Goal: Task Accomplishment & Management: Manage account settings

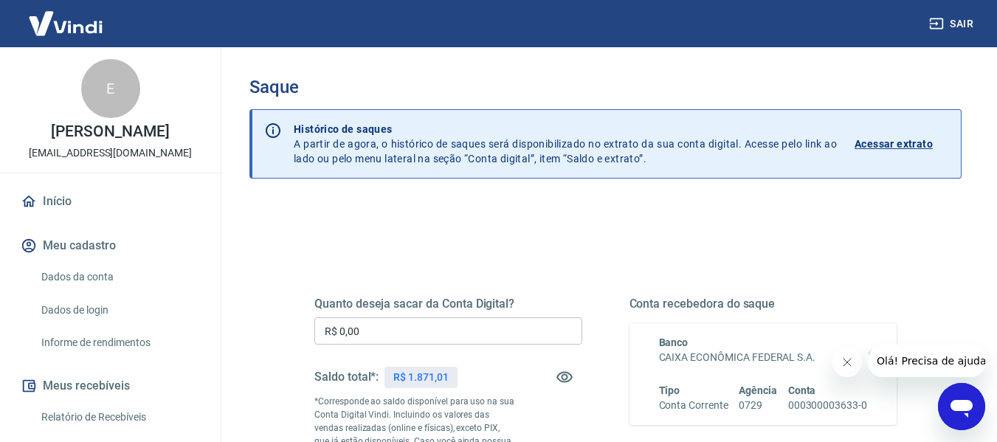
click at [383, 321] on input "R$ 0,00" at bounding box center [448, 330] width 268 height 27
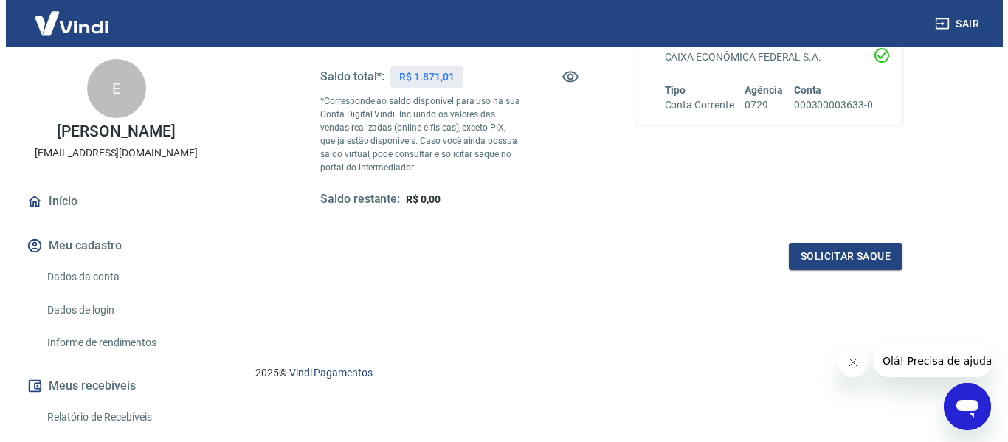
scroll to position [301, 0]
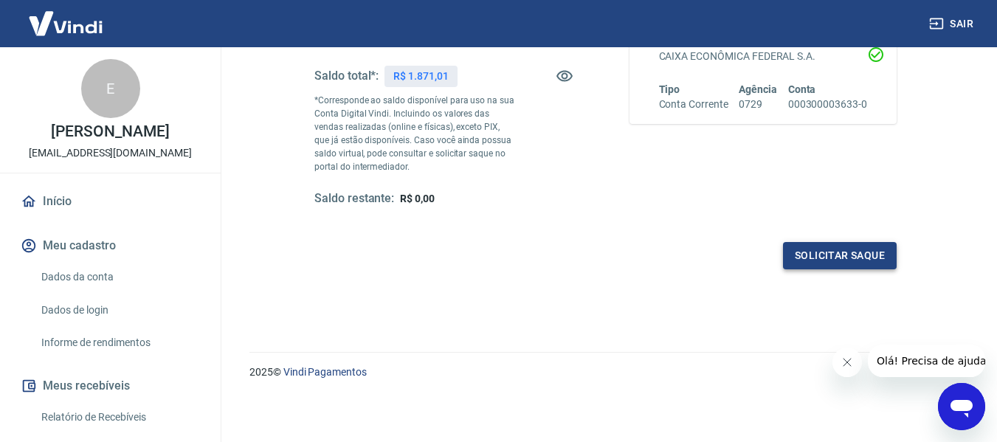
type input "R$ 1.871,01"
click at [823, 249] on button "Solicitar saque" at bounding box center [840, 255] width 114 height 27
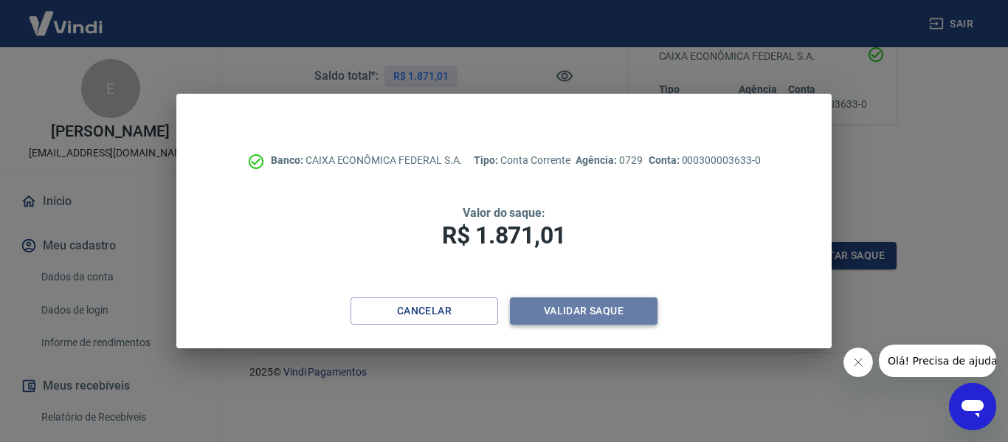
click at [596, 322] on button "Validar saque" at bounding box center [584, 310] width 148 height 27
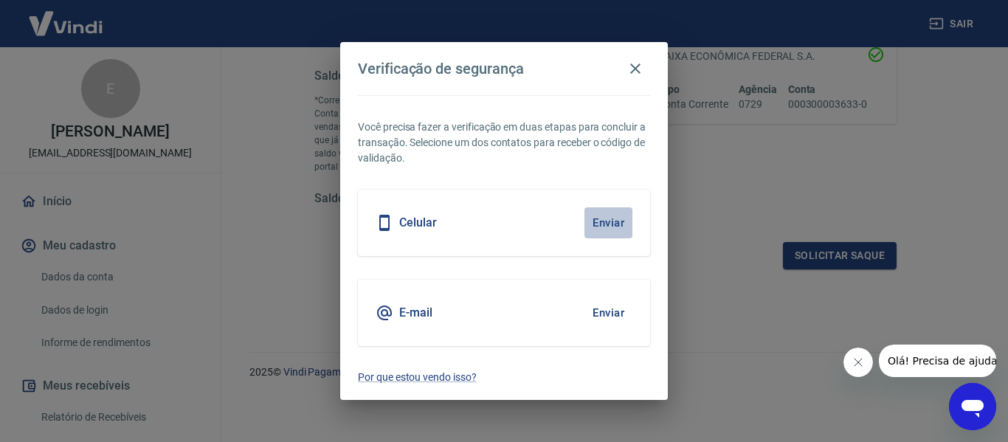
click at [597, 232] on button "Enviar" at bounding box center [608, 222] width 48 height 31
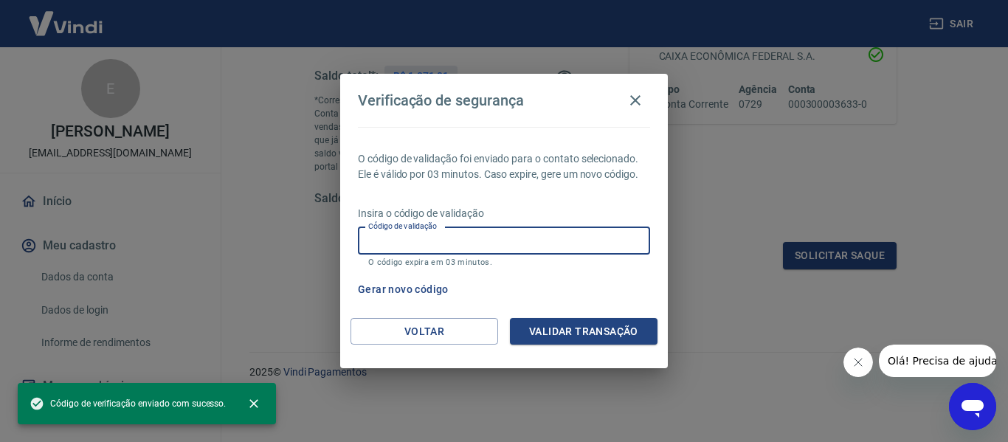
click at [396, 236] on input "Código de validação" at bounding box center [504, 240] width 292 height 27
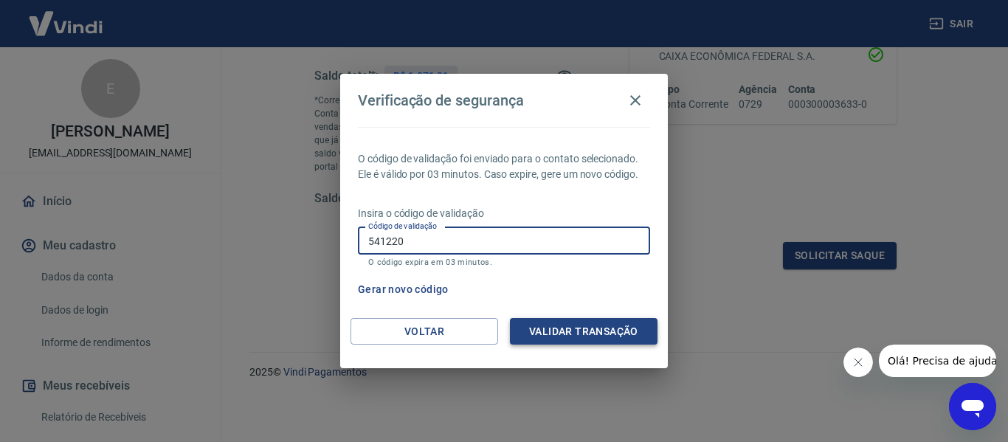
type input "541220"
click at [591, 326] on button "Validar transação" at bounding box center [584, 331] width 148 height 27
